Goal: Task Accomplishment & Management: Manage account settings

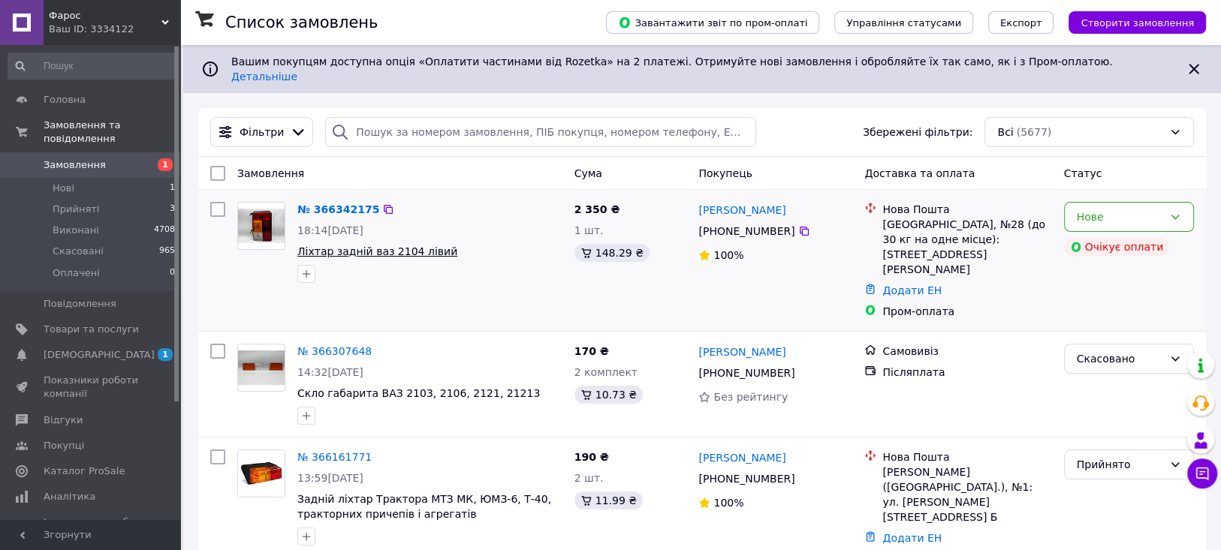
drag, startPoint x: 318, startPoint y: 240, endPoint x: 432, endPoint y: 232, distance: 115.1
click at [493, 209] on div "№ 366342175 18:14[DATE] Ліхтар задній ваз 2104 лівий" at bounding box center [429, 242] width 277 height 93
click at [409, 246] on span "Ліхтар задній ваз 2104 лівий" at bounding box center [377, 252] width 160 height 12
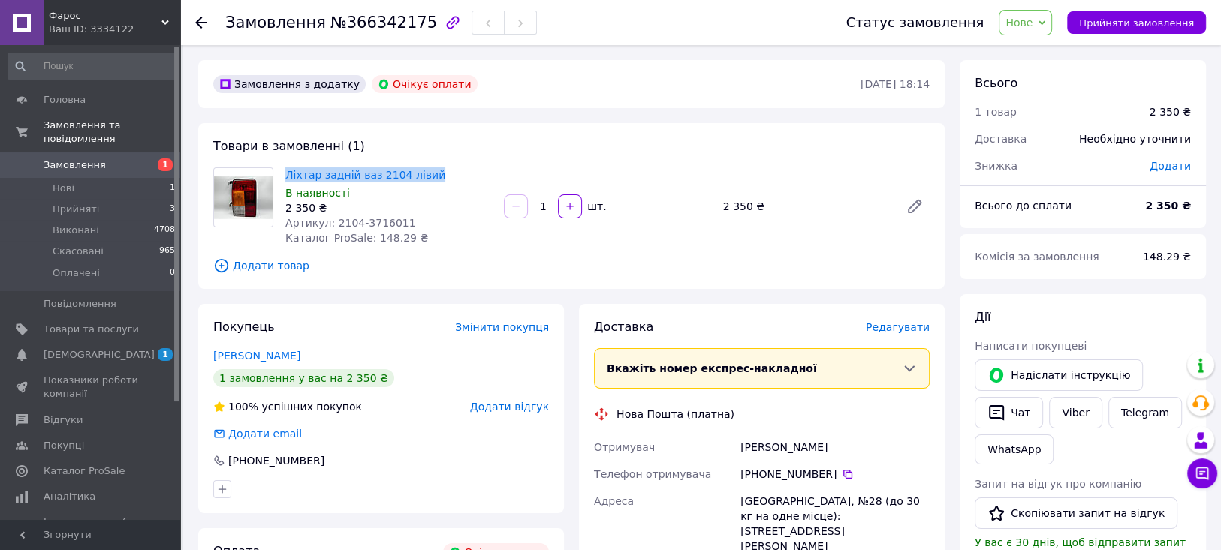
drag, startPoint x: 283, startPoint y: 172, endPoint x: 426, endPoint y: 176, distance: 143.5
click at [426, 176] on div "Ліхтар задній ваз 2104 лівий В наявності 2 350 ₴ Артикул: 2104-3716011 Каталог …" at bounding box center [388, 206] width 218 height 84
copy link "Ліхтар задній ваз 2104 лівий"
click at [91, 203] on span "Прийняті" at bounding box center [76, 210] width 47 height 14
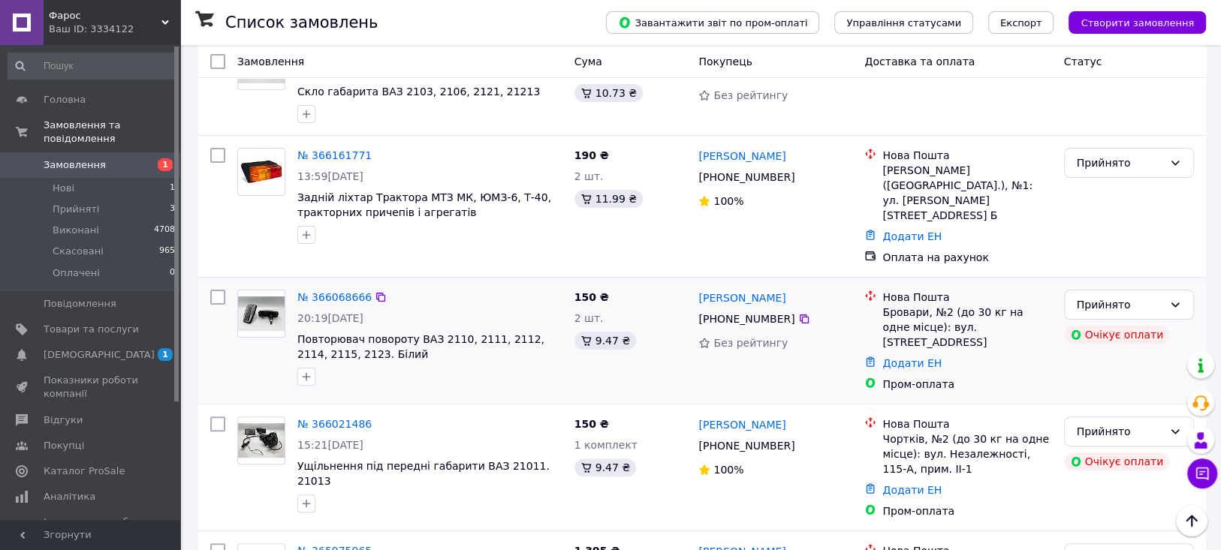
scroll to position [333, 0]
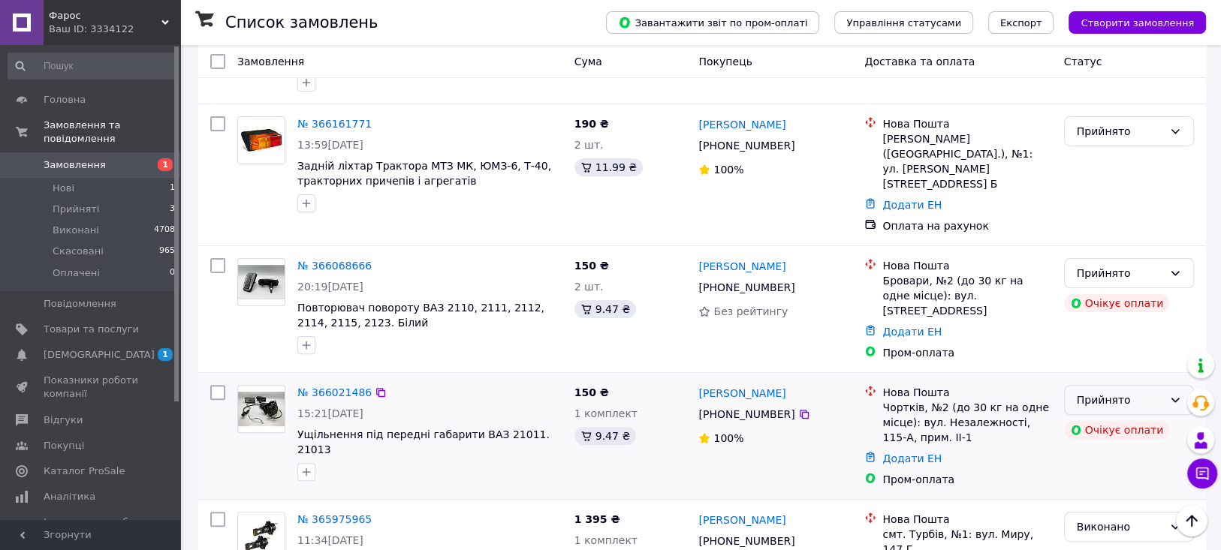
click at [1149, 392] on div "Прийнято" at bounding box center [1120, 400] width 86 height 17
click at [1104, 402] on li "Скасовано" at bounding box center [1128, 404] width 128 height 27
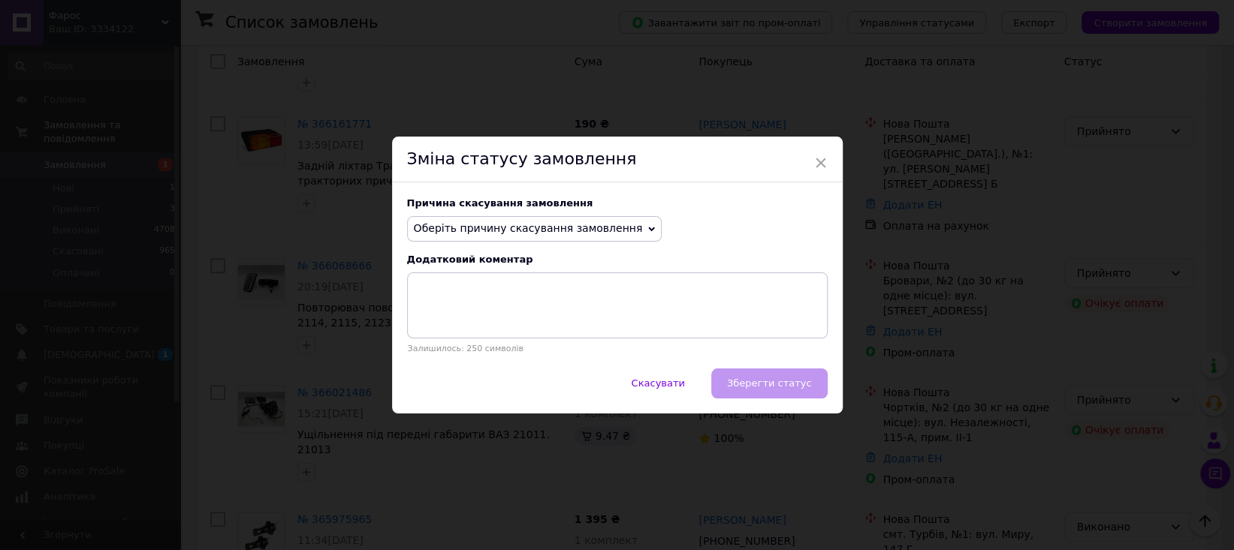
click at [563, 226] on span "Оберіть причину скасування замовлення" at bounding box center [528, 228] width 229 height 12
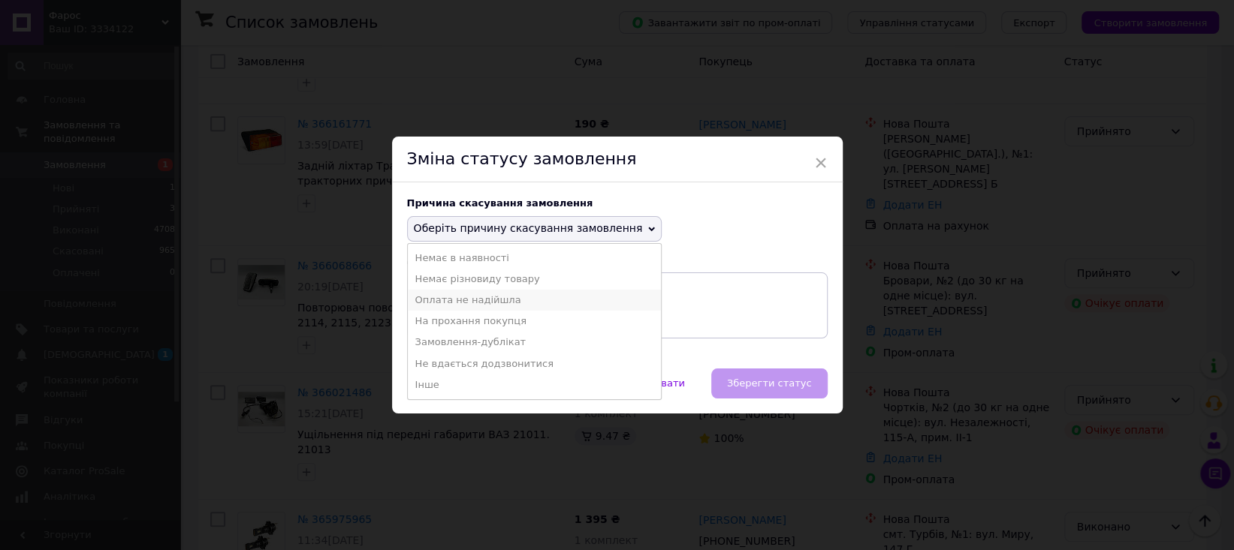
click at [461, 299] on li "Оплата не надійшла" at bounding box center [535, 300] width 254 height 21
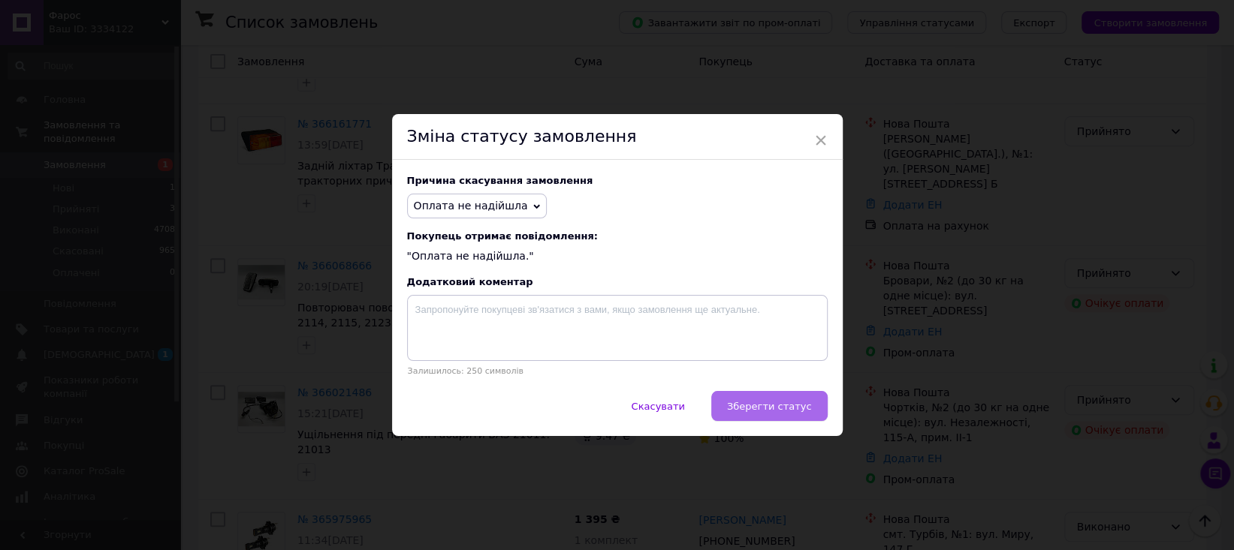
click at [797, 407] on span "Зберегти статус" at bounding box center [769, 406] width 85 height 11
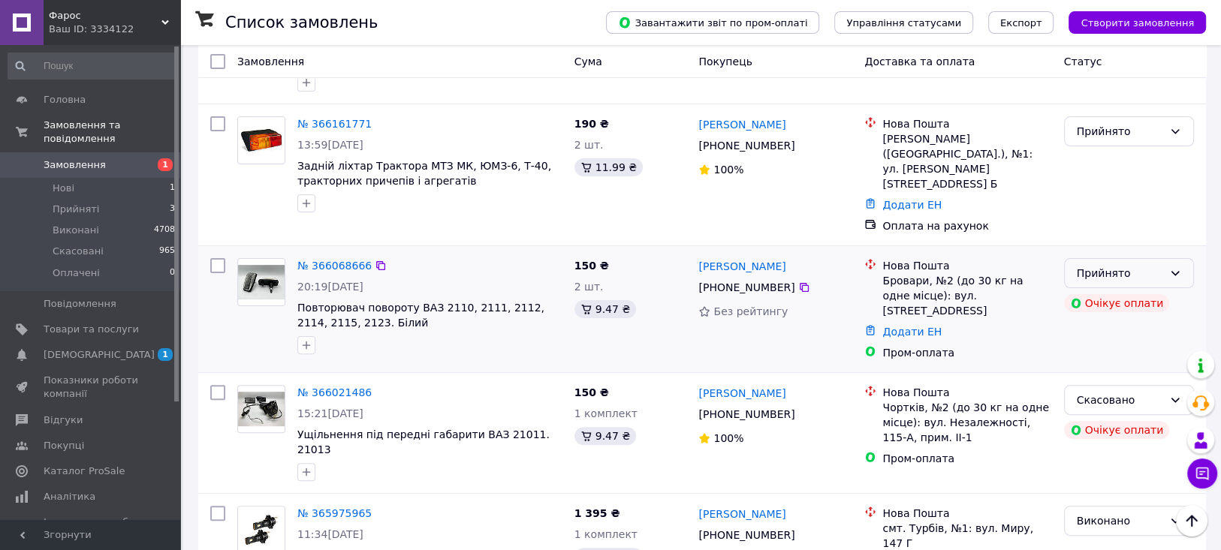
click at [1151, 265] on div "Прийнято" at bounding box center [1120, 273] width 86 height 17
click at [1116, 281] on li "Скасовано" at bounding box center [1128, 283] width 128 height 27
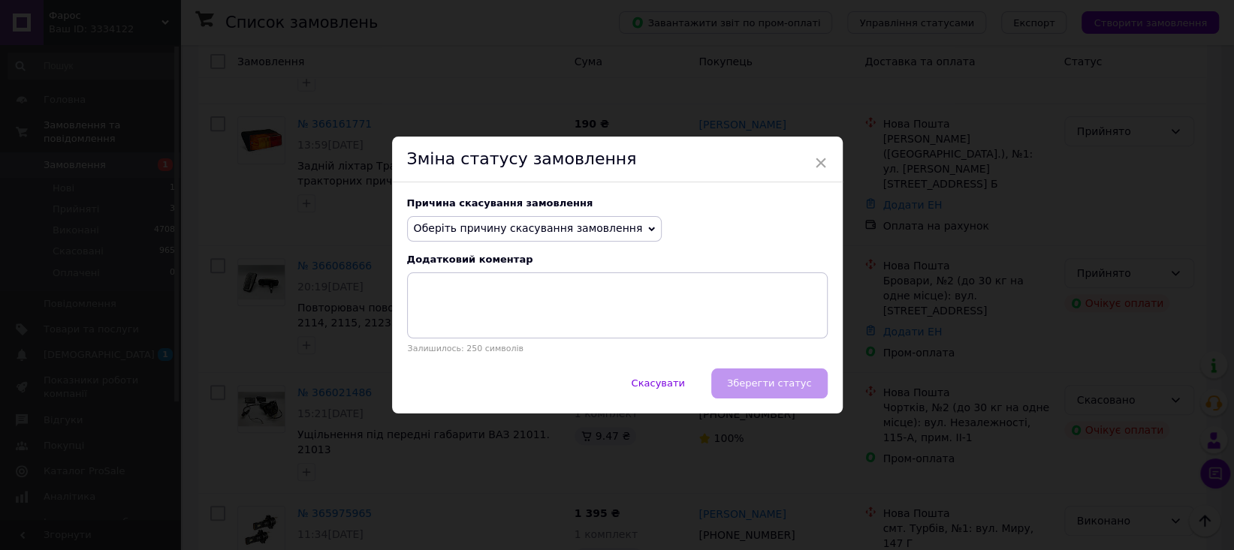
click at [564, 224] on span "Оберіть причину скасування замовлення" at bounding box center [528, 228] width 229 height 12
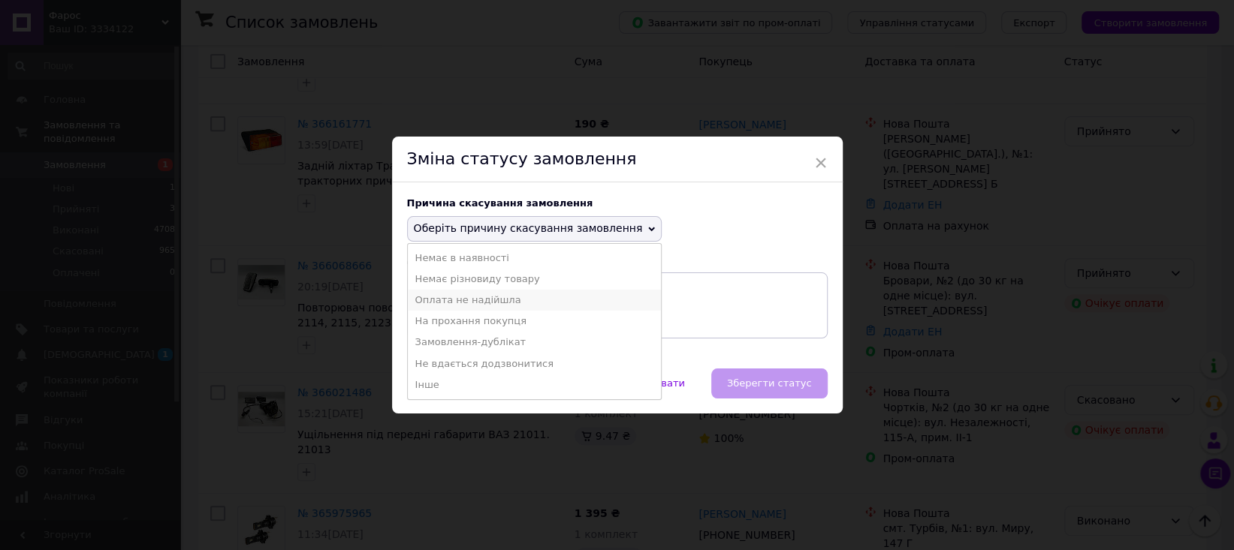
click at [469, 301] on li "Оплата не надійшла" at bounding box center [535, 300] width 254 height 21
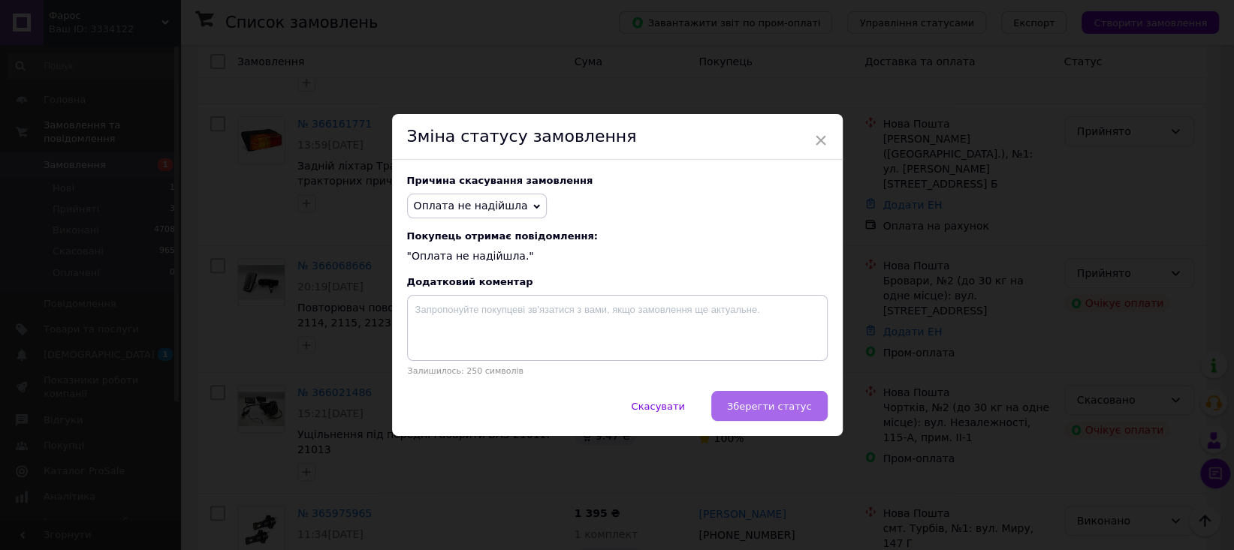
click at [766, 404] on span "Зберегти статус" at bounding box center [769, 406] width 85 height 11
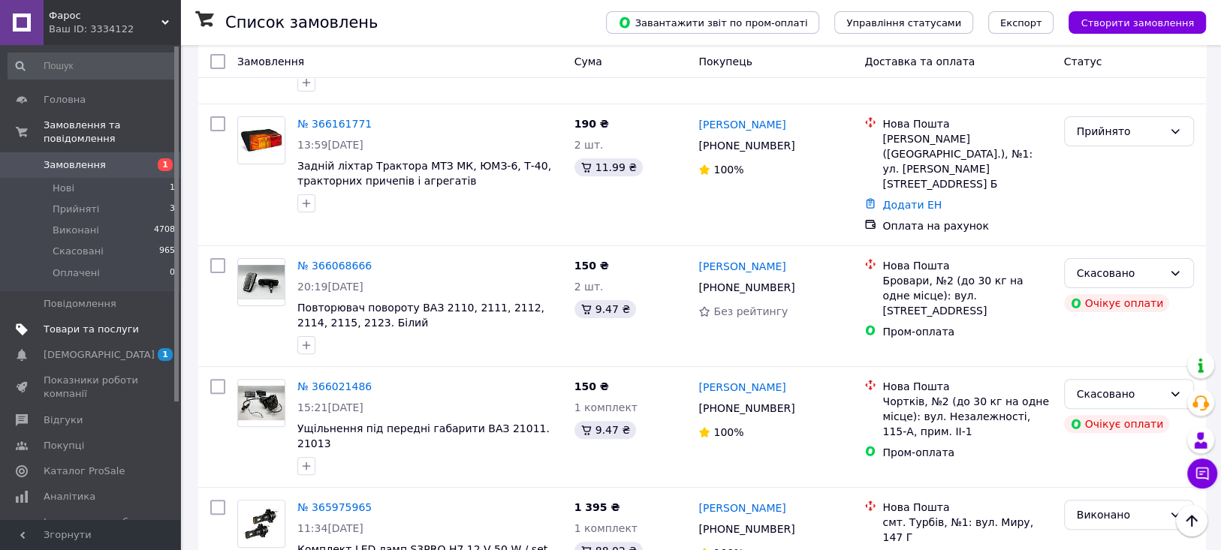
click at [57, 323] on span "Товари та послуги" at bounding box center [91, 330] width 95 height 14
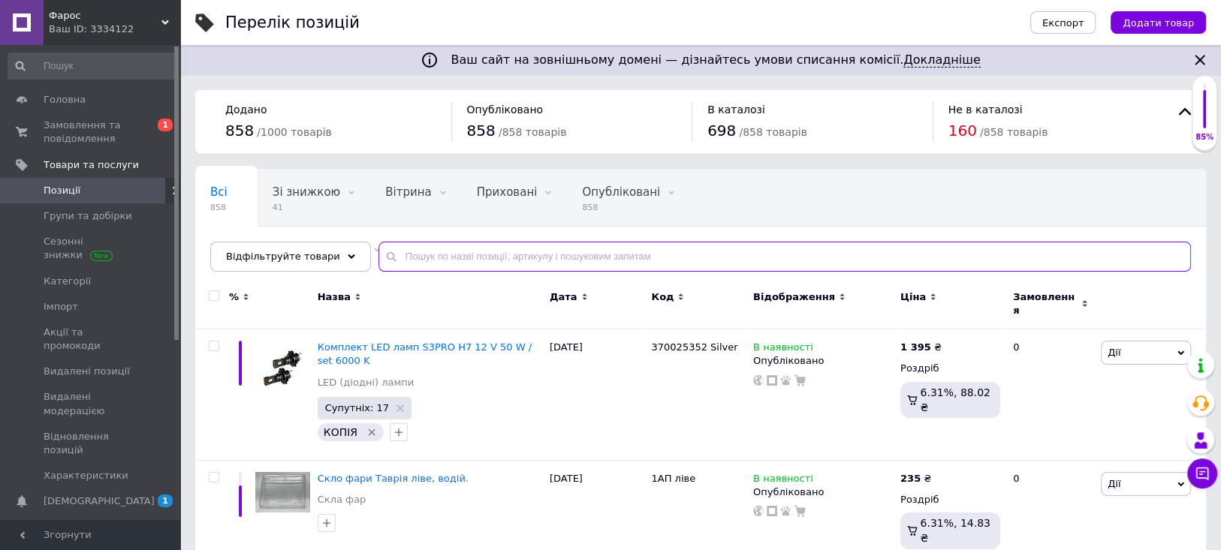
click at [389, 257] on input "text" at bounding box center [784, 257] width 812 height 30
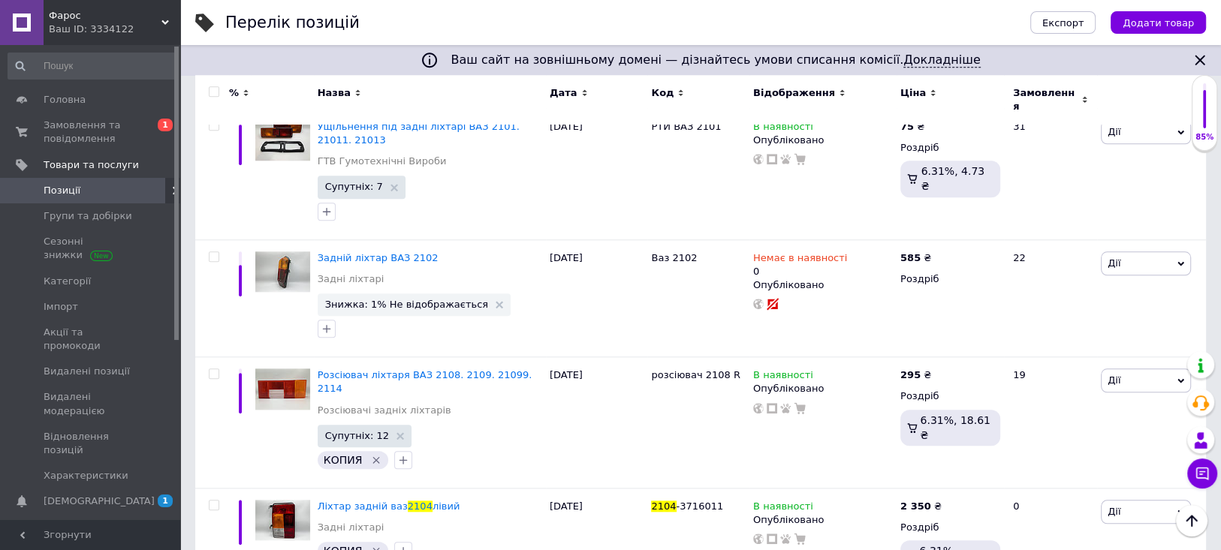
scroll to position [1418, 0]
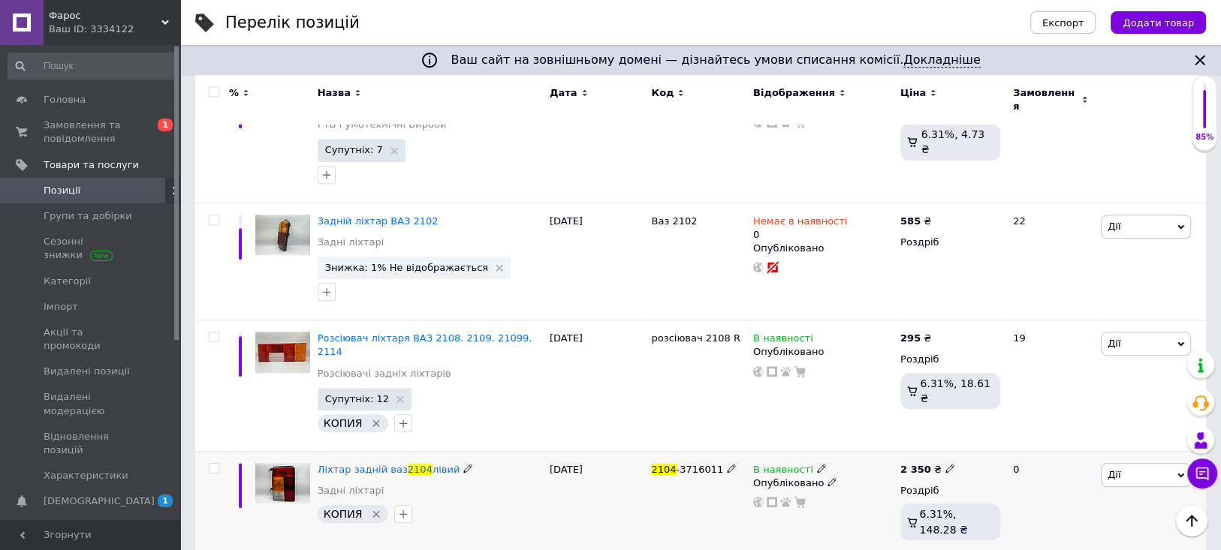
type input "2104"
click at [817, 465] on use at bounding box center [821, 469] width 8 height 8
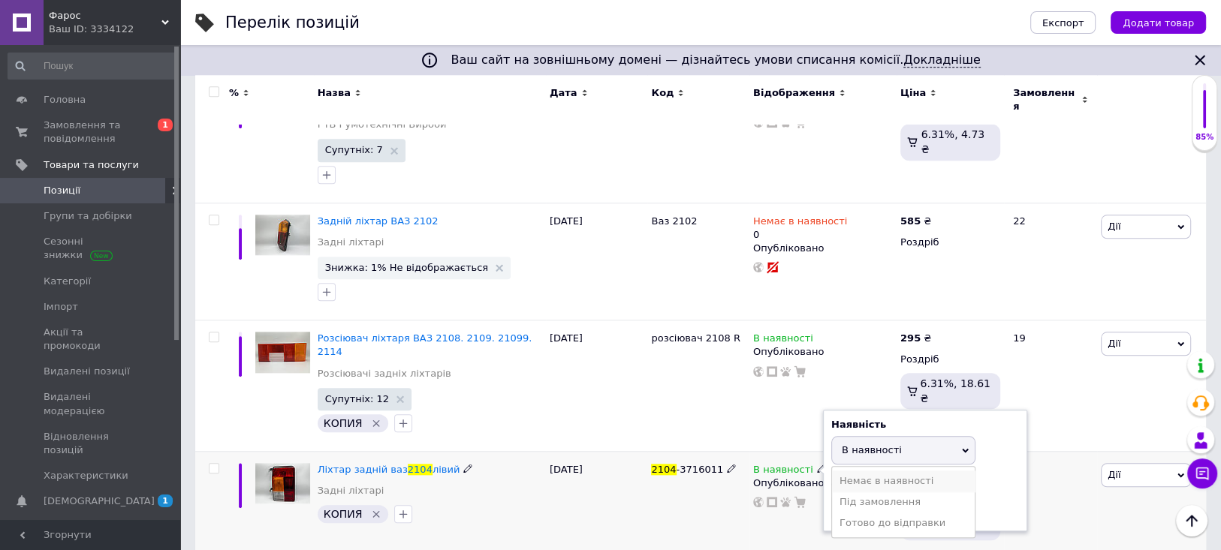
click at [847, 471] on li "Немає в наявності" at bounding box center [903, 481] width 143 height 21
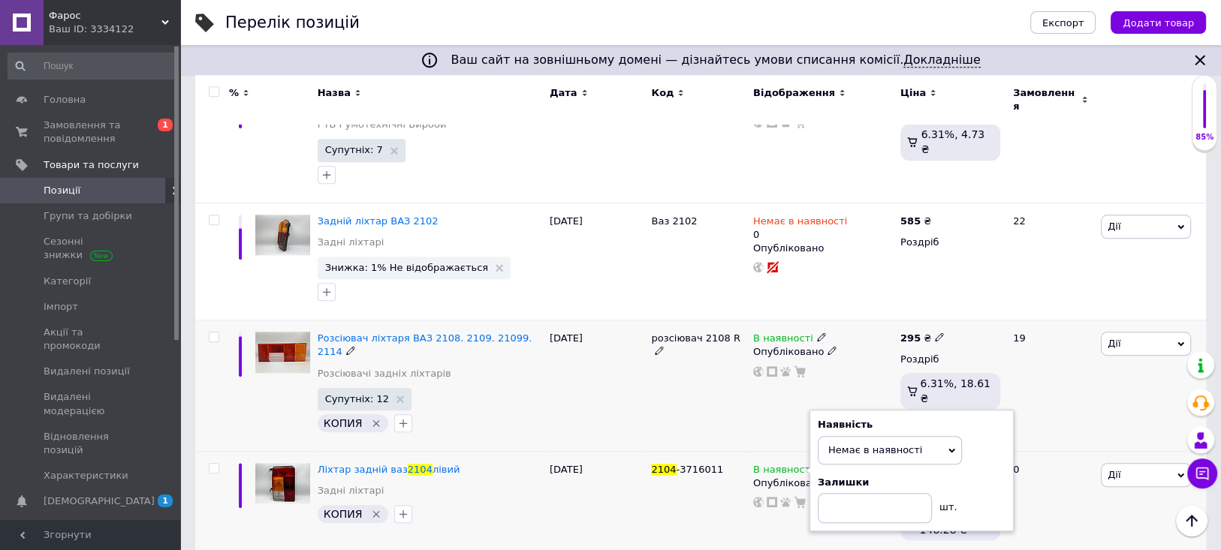
click at [679, 321] on div "розсіювач 2108 R" at bounding box center [698, 386] width 102 height 131
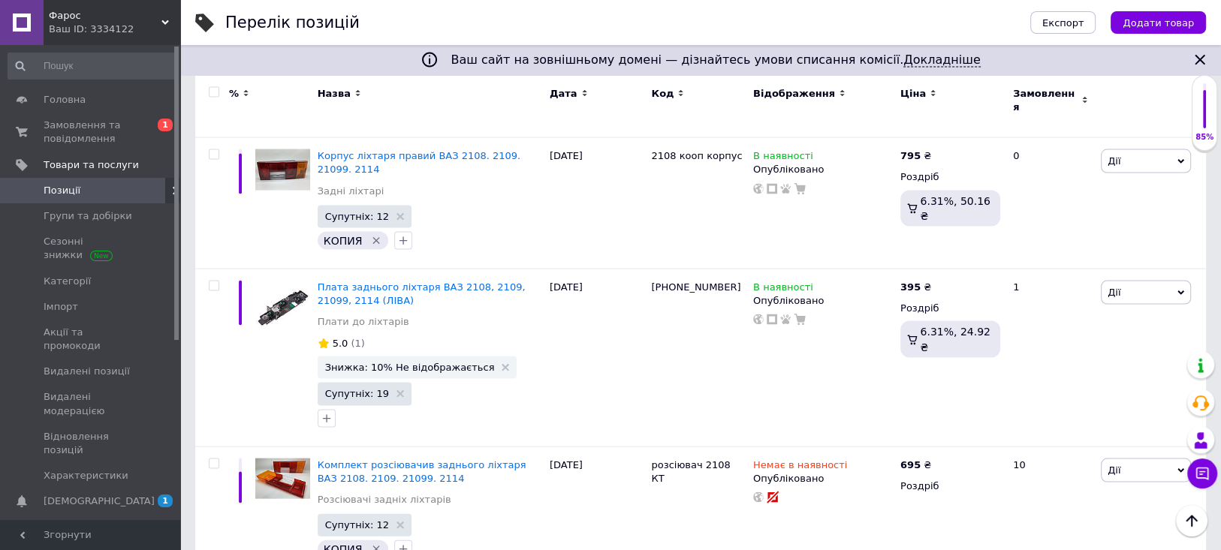
scroll to position [2919, 0]
type input "1495"
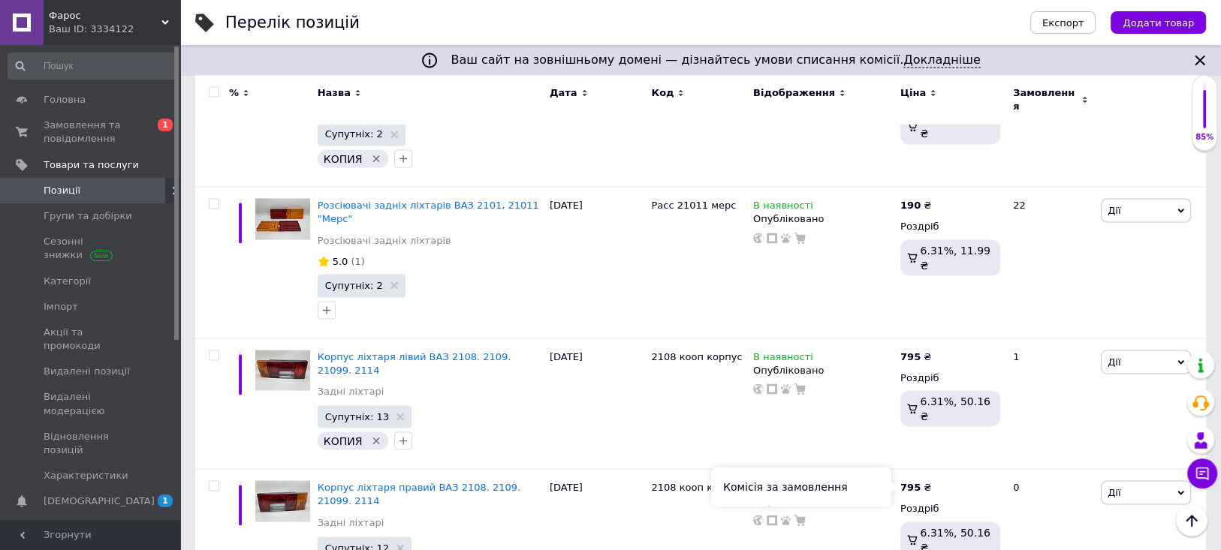
scroll to position [2586, 0]
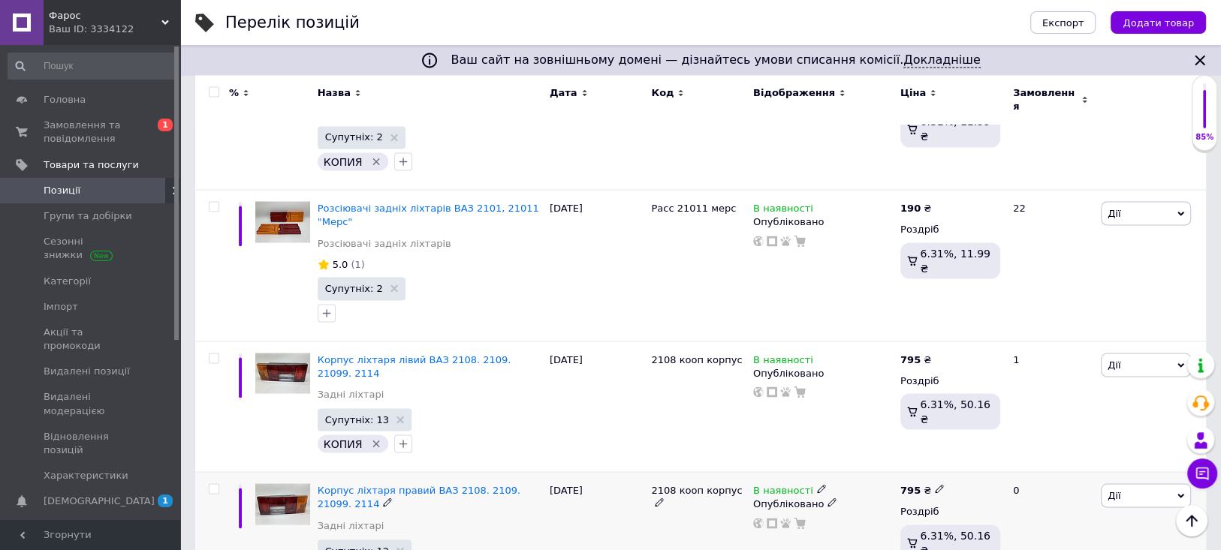
click at [935, 484] on icon at bounding box center [939, 488] width 9 height 9
click at [1005, 458] on input "795" at bounding box center [1009, 473] width 114 height 30
type input "750"
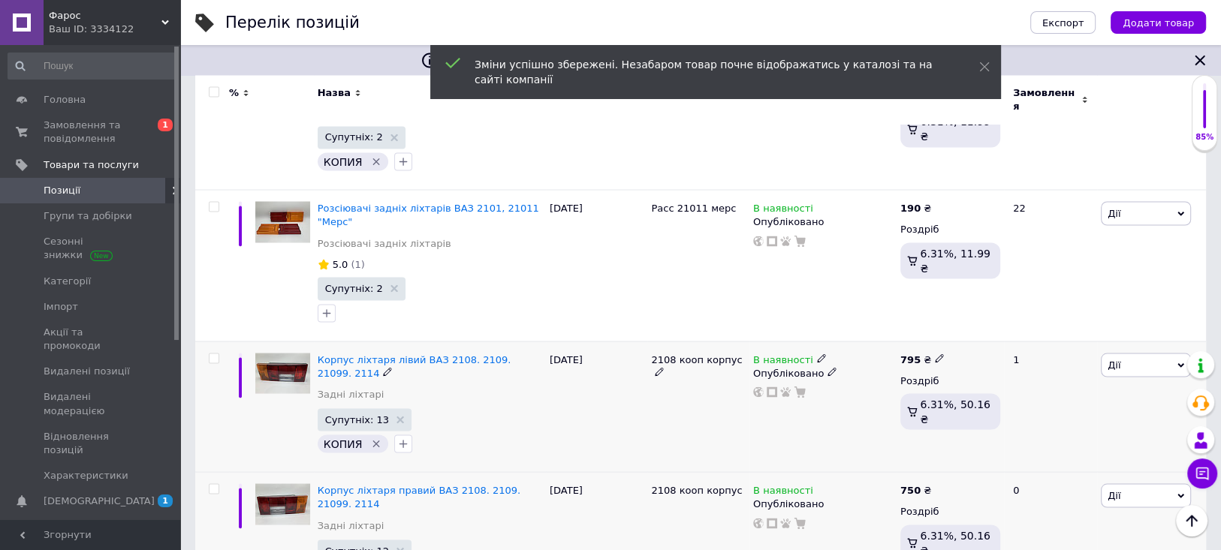
click at [935, 354] on icon at bounding box center [939, 358] width 9 height 9
click at [1002, 327] on input "795" at bounding box center [1009, 342] width 114 height 30
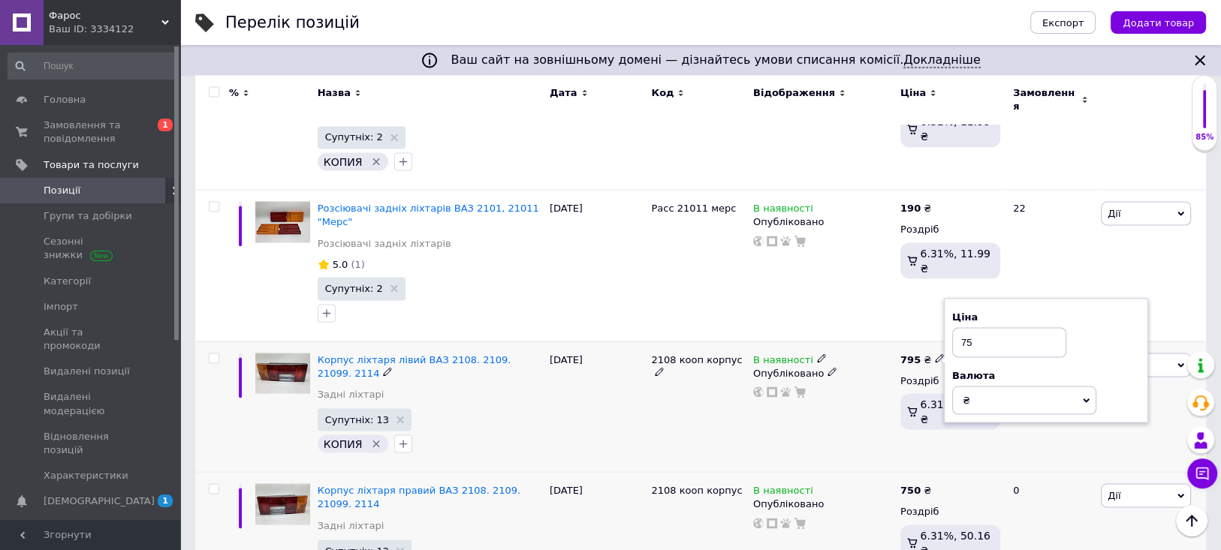
type input "750"
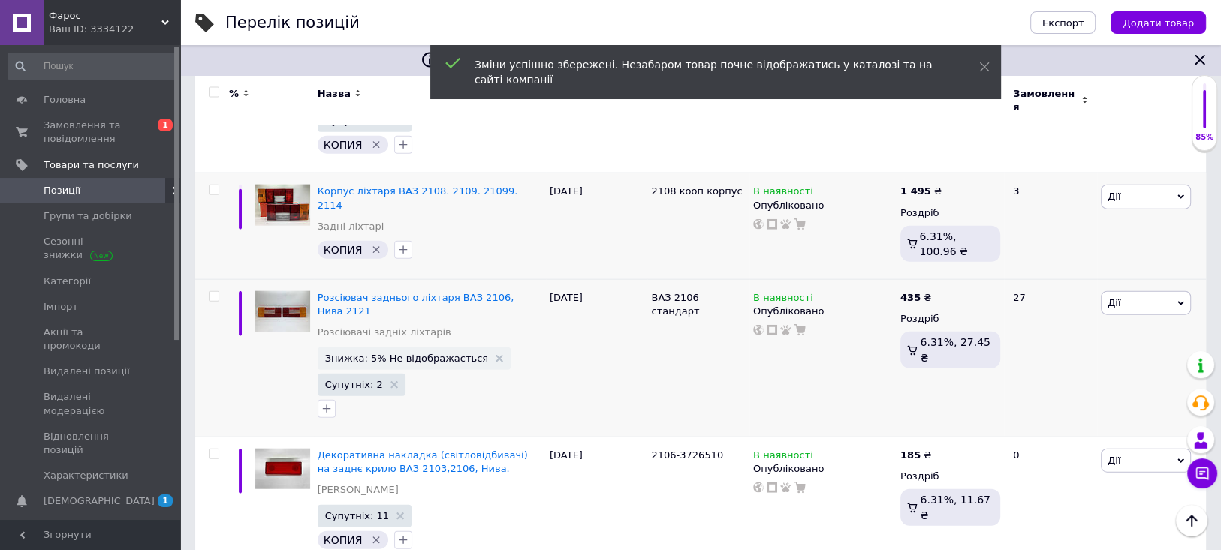
scroll to position [3253, 0]
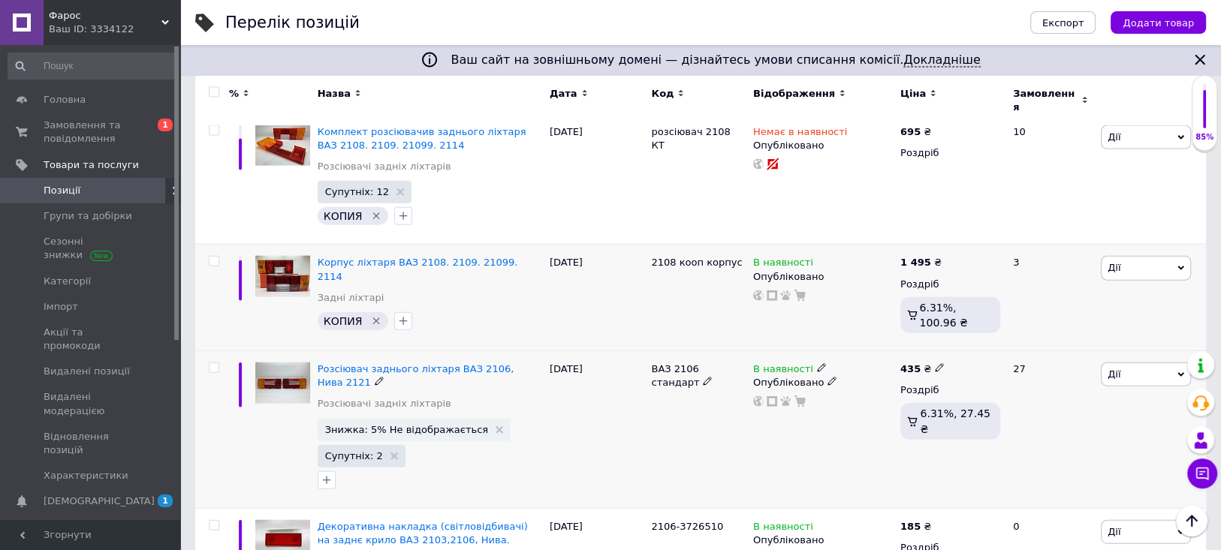
click at [935, 363] on icon at bounding box center [939, 367] width 9 height 9
click at [1026, 337] on input "435" at bounding box center [1009, 352] width 114 height 30
type input "395"
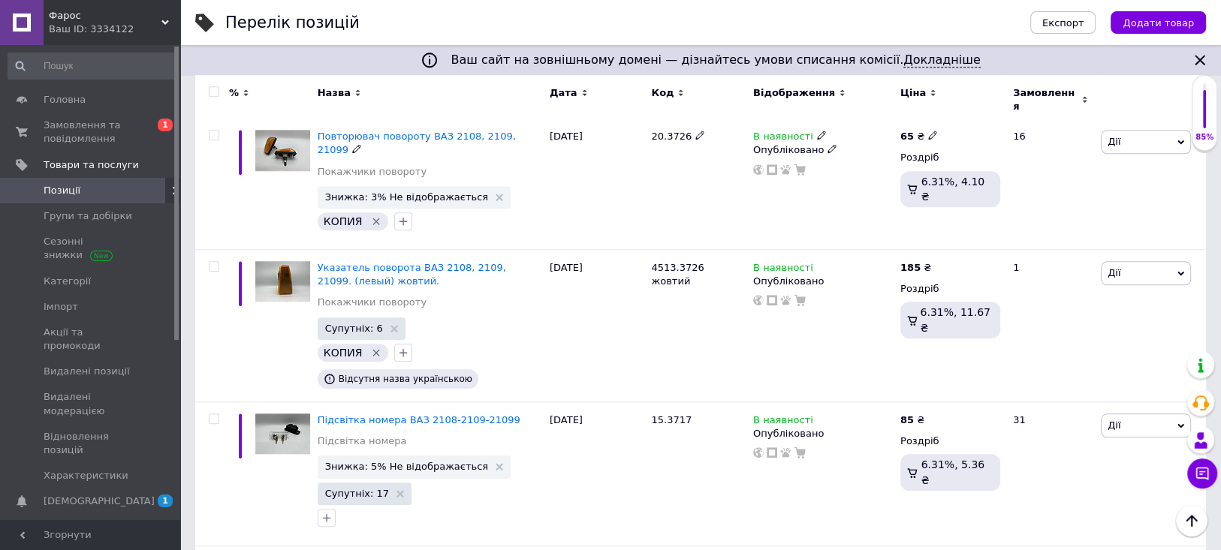
scroll to position [6673, 0]
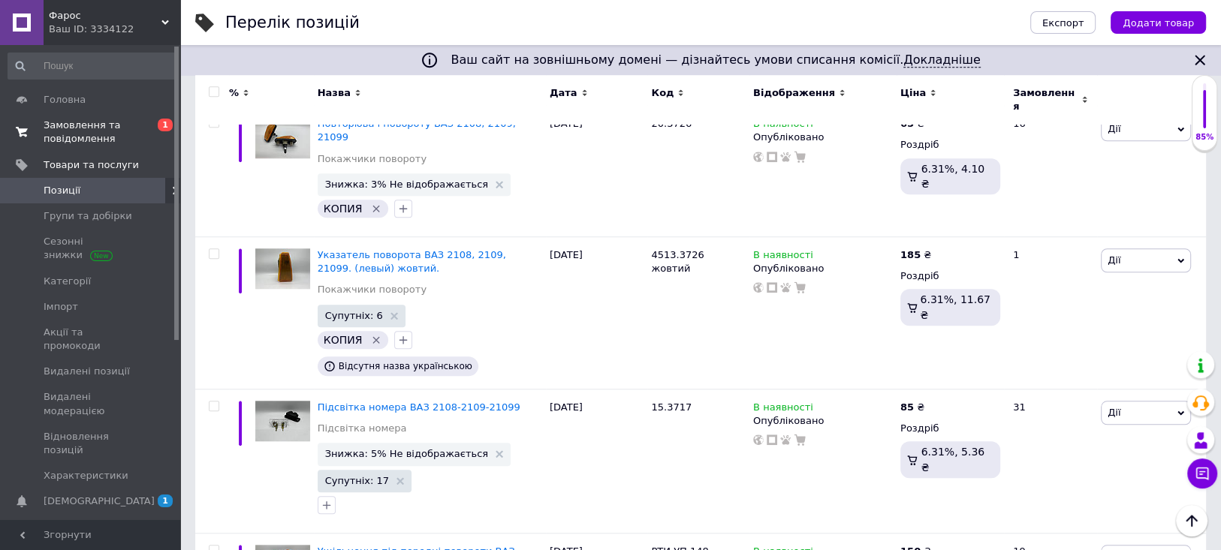
click at [79, 130] on span "Замовлення та повідомлення" at bounding box center [91, 132] width 95 height 27
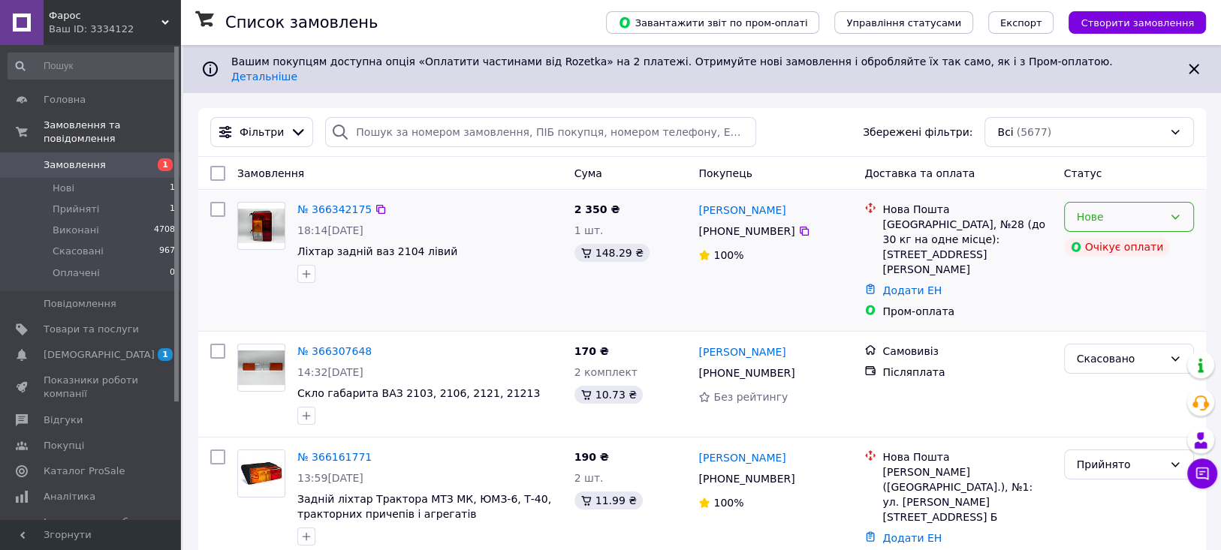
click at [1169, 211] on icon at bounding box center [1175, 217] width 12 height 12
click at [1101, 294] on li "Скасовано" at bounding box center [1128, 291] width 128 height 27
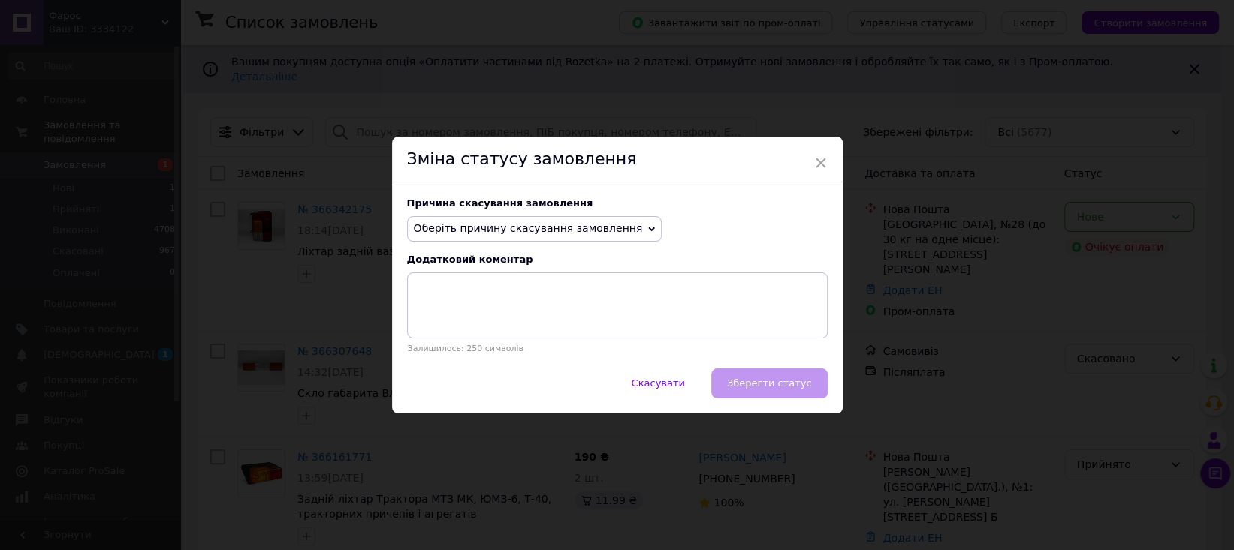
click at [498, 222] on span "Оберіть причину скасування замовлення" at bounding box center [528, 228] width 229 height 12
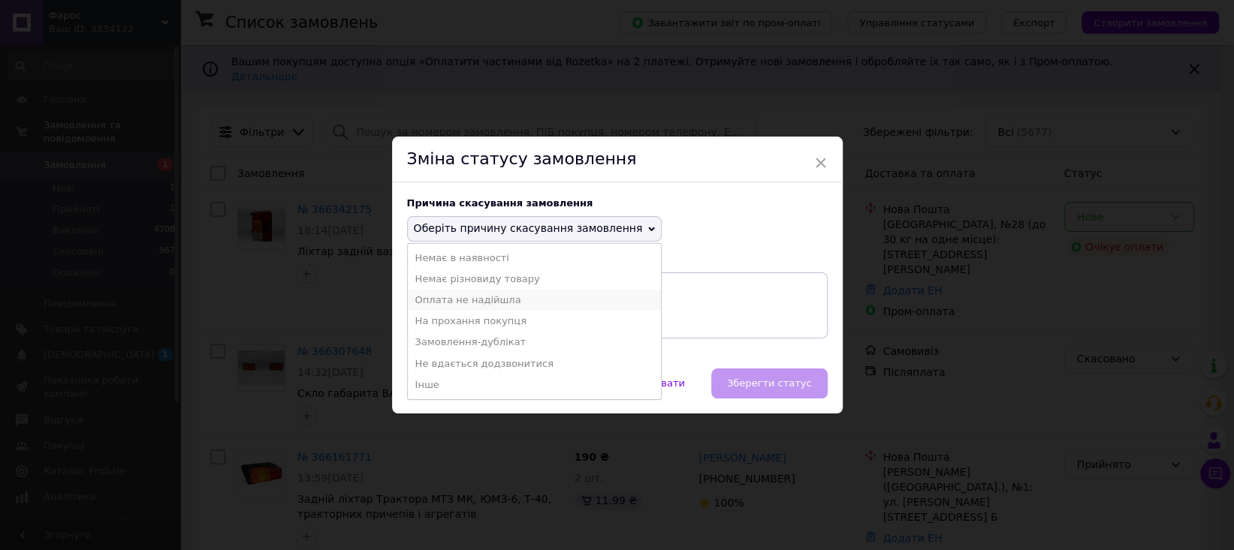
click at [459, 297] on li "Оплата не надійшла" at bounding box center [535, 300] width 254 height 21
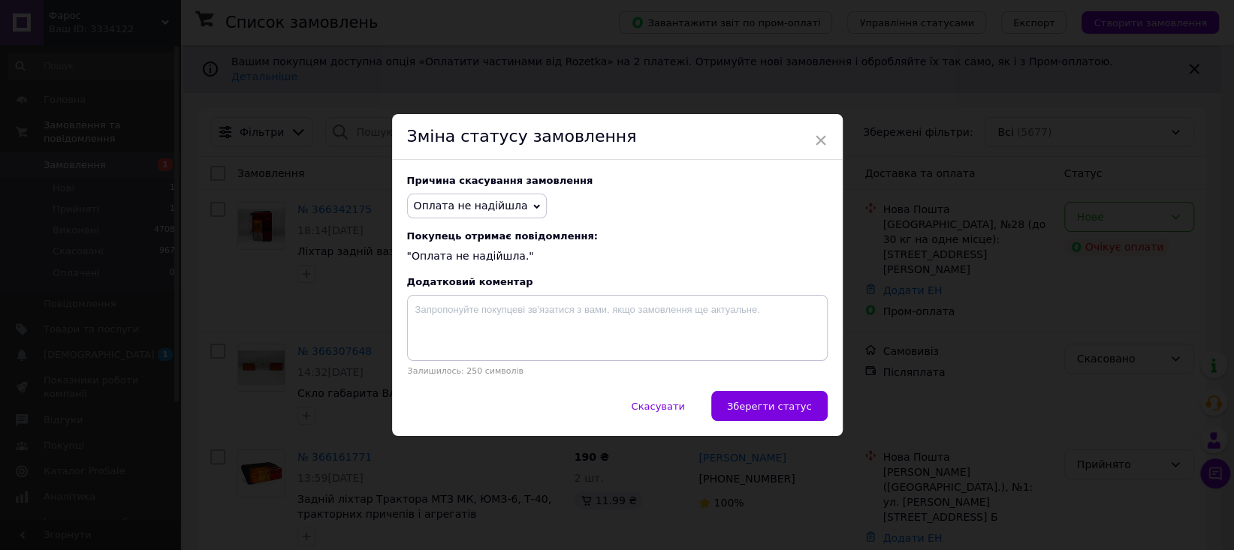
click at [747, 405] on span "Зберегти статус" at bounding box center [769, 406] width 85 height 11
